Goal: Check status: Check status

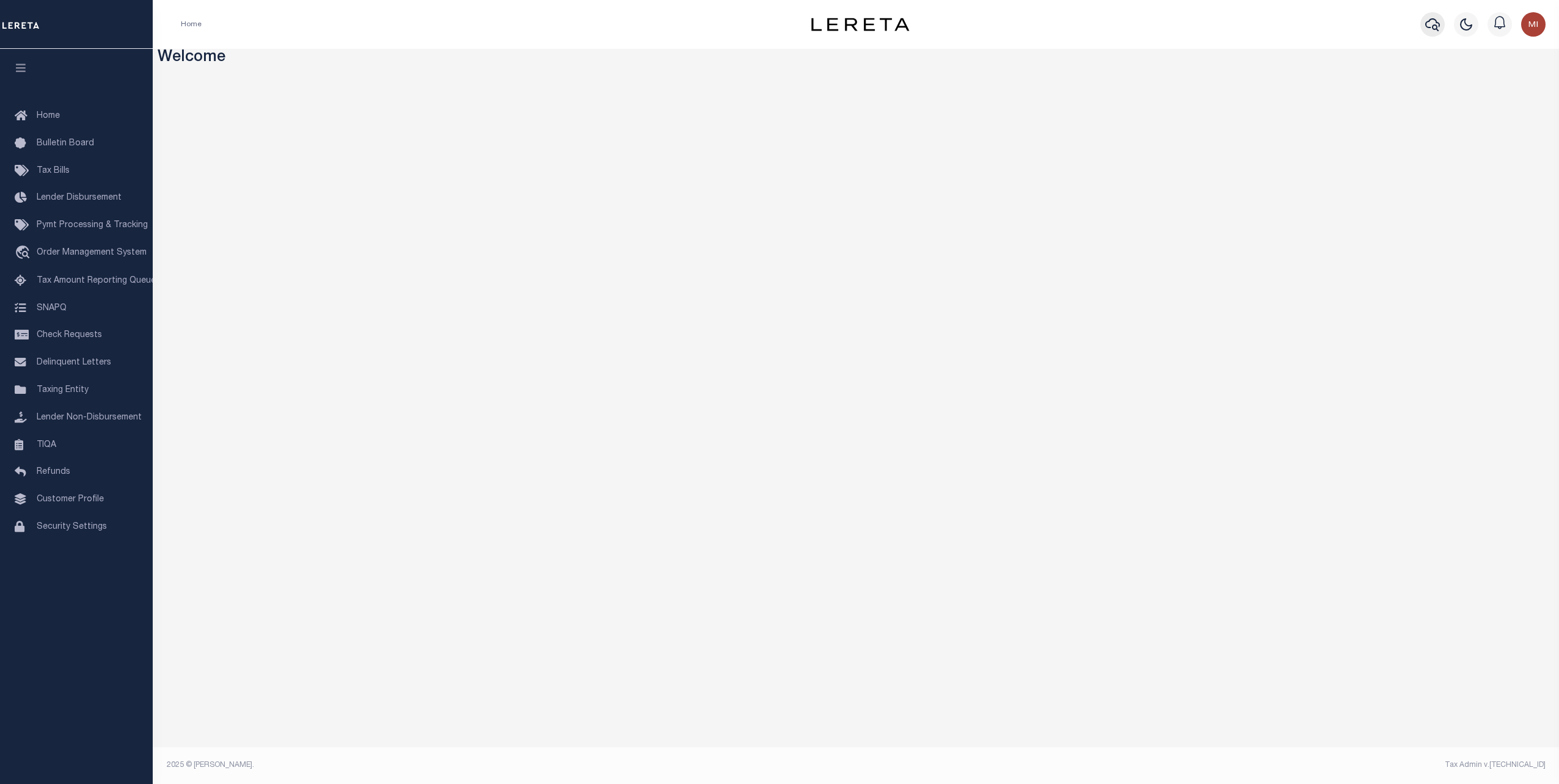
click at [1434, 22] on icon "button" at bounding box center [1432, 25] width 15 height 15
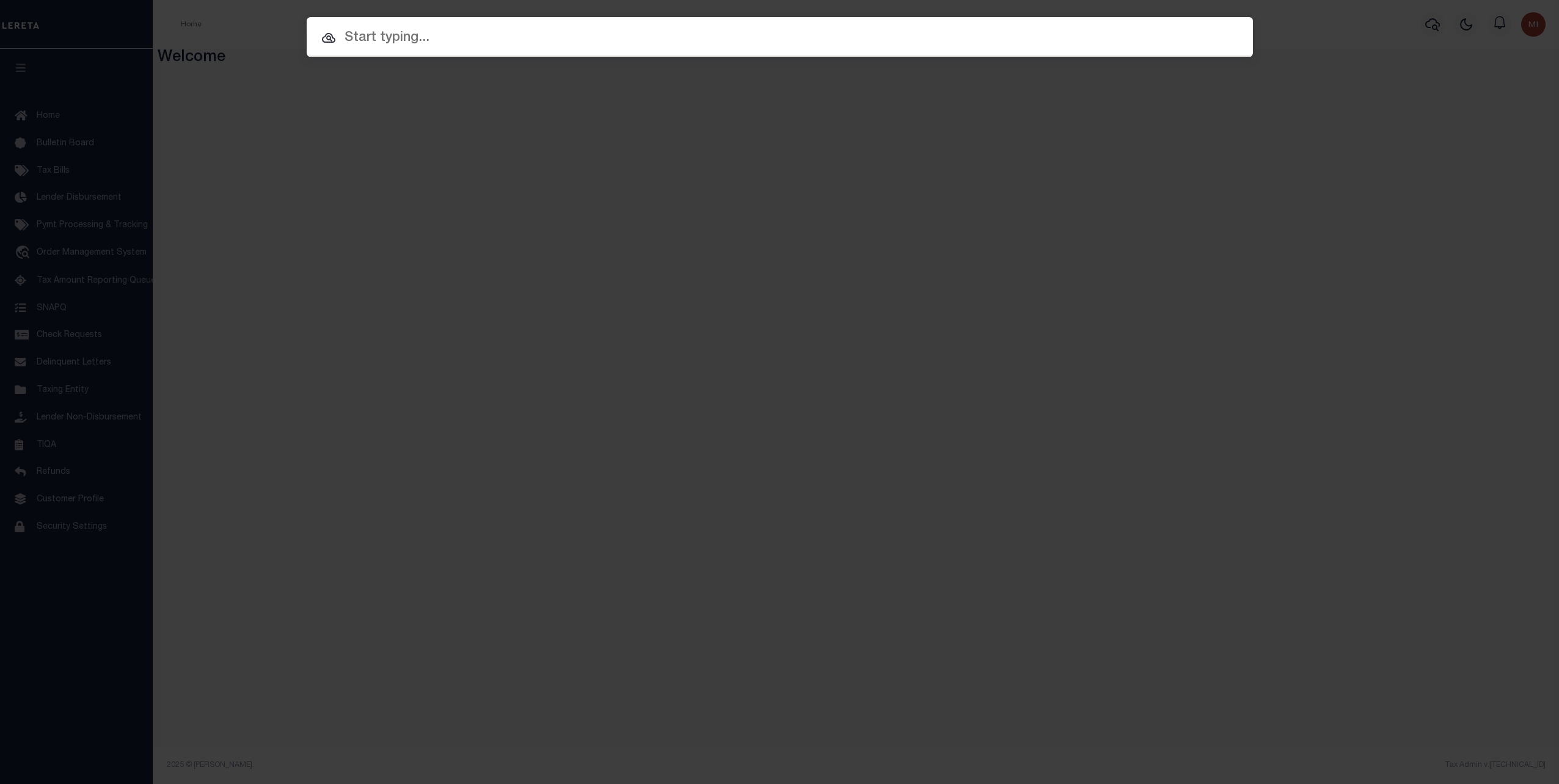
click at [592, 45] on input "text" at bounding box center [779, 38] width 946 height 22
paste input "3440248"
type input "3440248"
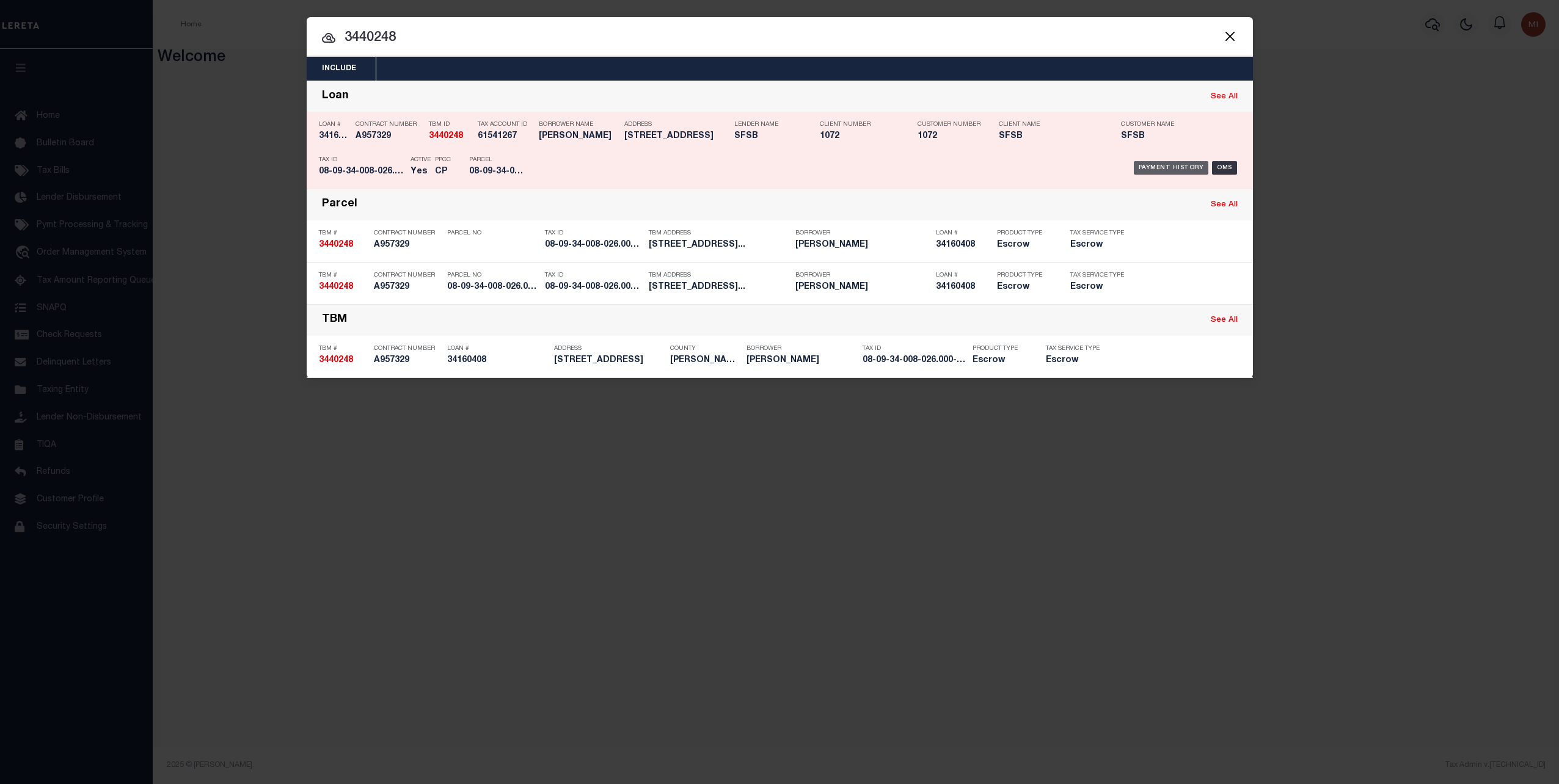
click at [1174, 164] on div "Payment History" at bounding box center [1171, 168] width 75 height 13
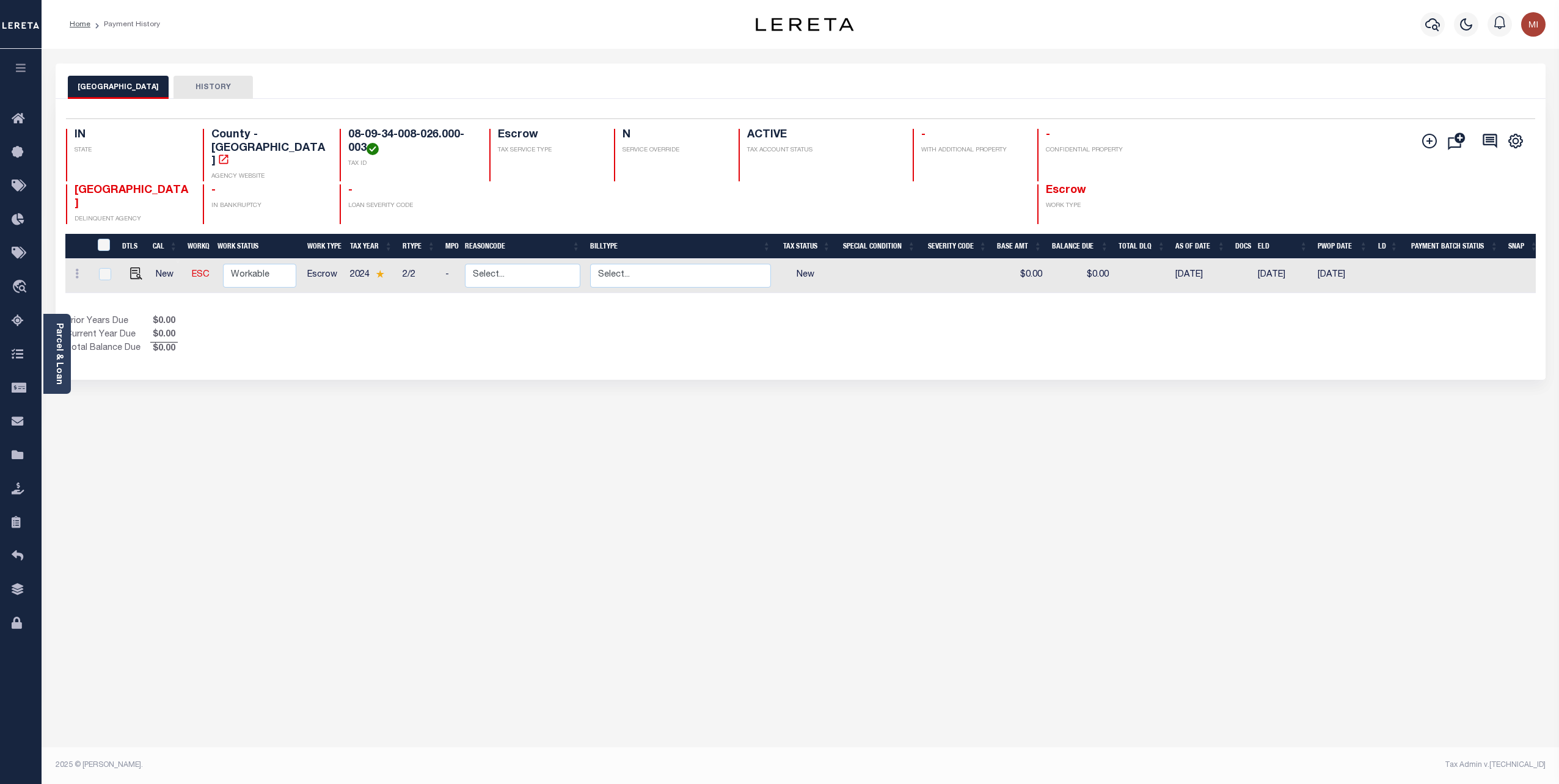
click at [981, 433] on div "CARROLL COUNTY HISTORY Selected 1 Result" at bounding box center [800, 408] width 1508 height 690
